Goal: Information Seeking & Learning: Learn about a topic

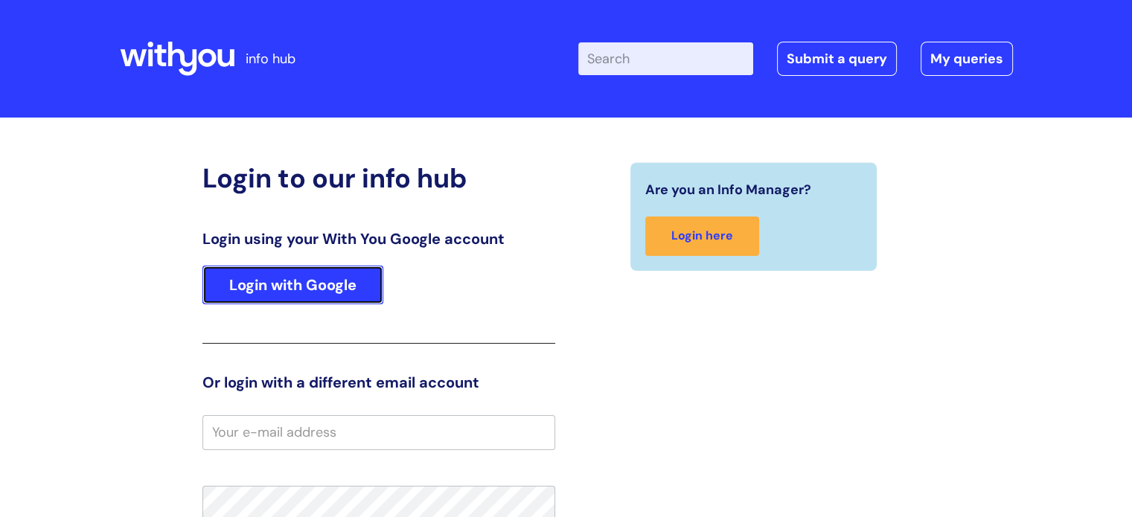
click at [299, 282] on link "Login with Google" at bounding box center [292, 285] width 181 height 39
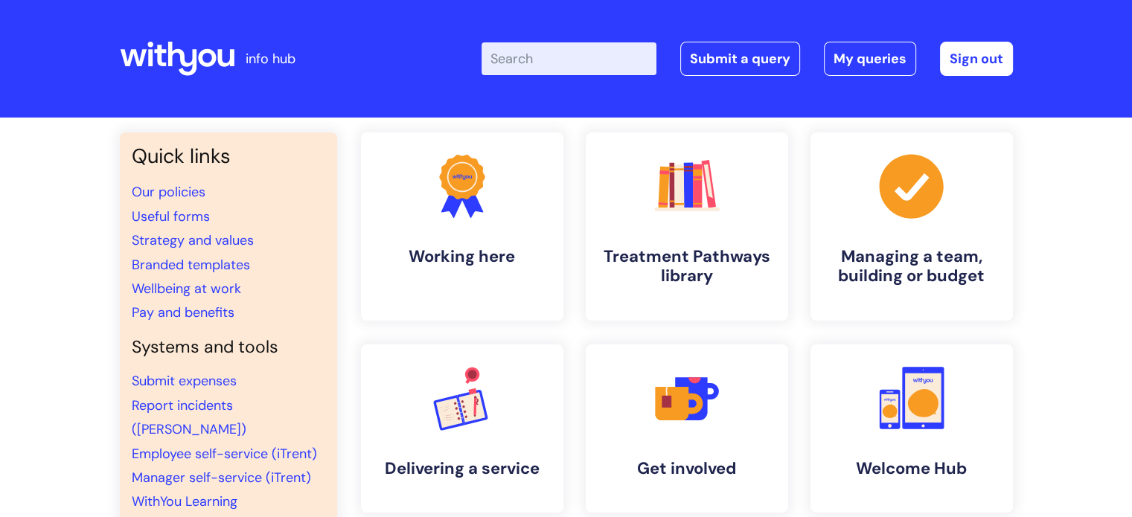
click at [253, 246] on li "Strategy and values" at bounding box center [229, 241] width 194 height 24
click at [214, 237] on link "Strategy and values" at bounding box center [193, 241] width 122 height 18
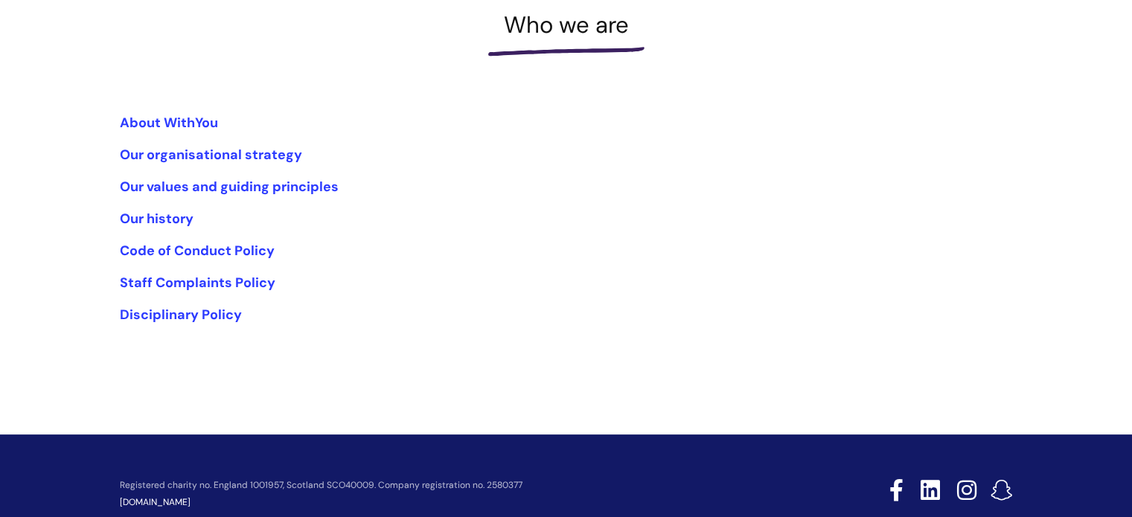
scroll to position [223, 0]
click at [269, 150] on link "Our organisational strategy" at bounding box center [211, 154] width 182 height 18
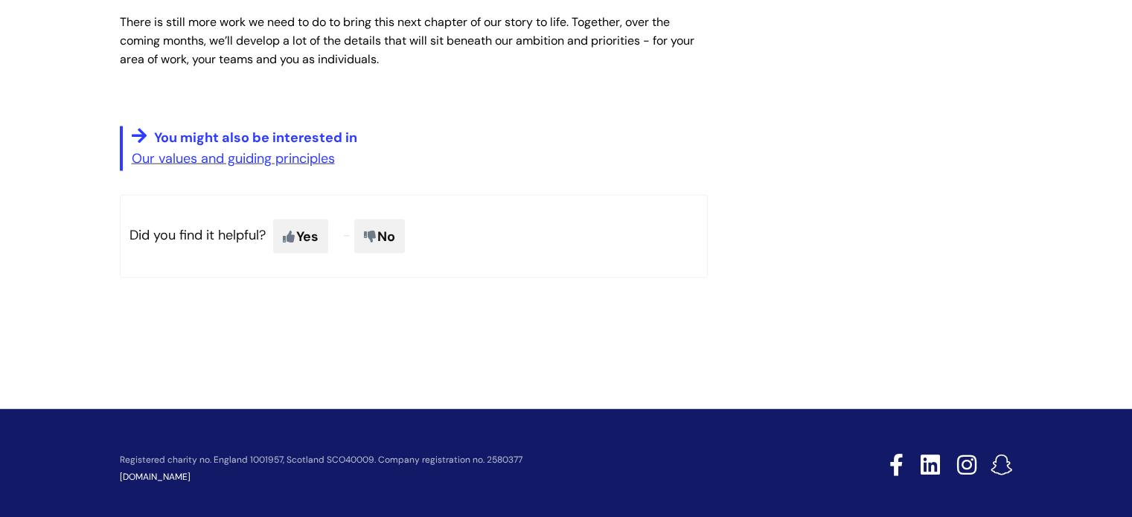
scroll to position [2507, 0]
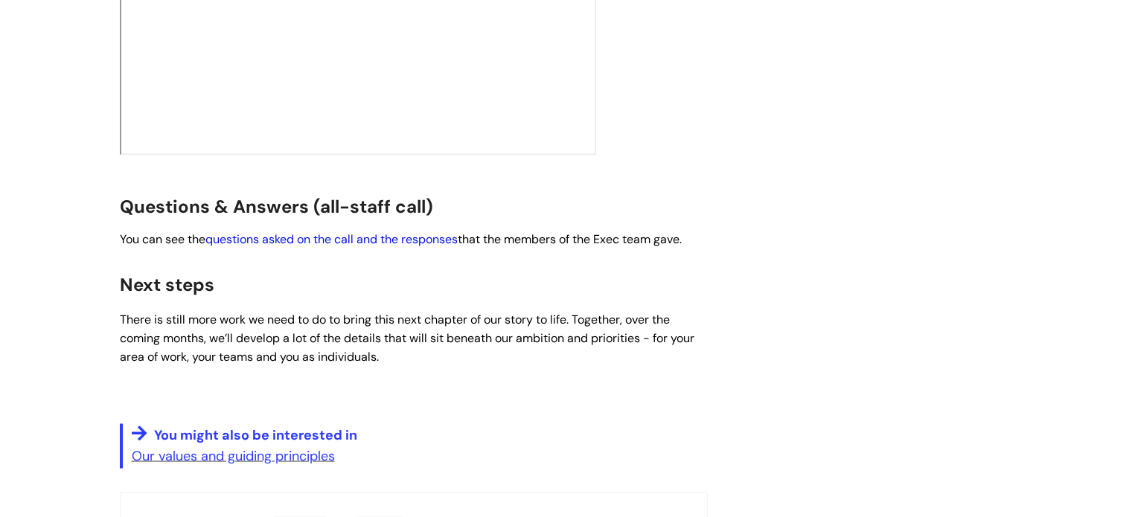
click at [357, 232] on link "questions asked on the call and the responses" at bounding box center [331, 240] width 252 height 16
